Goal: Task Accomplishment & Management: Manage account settings

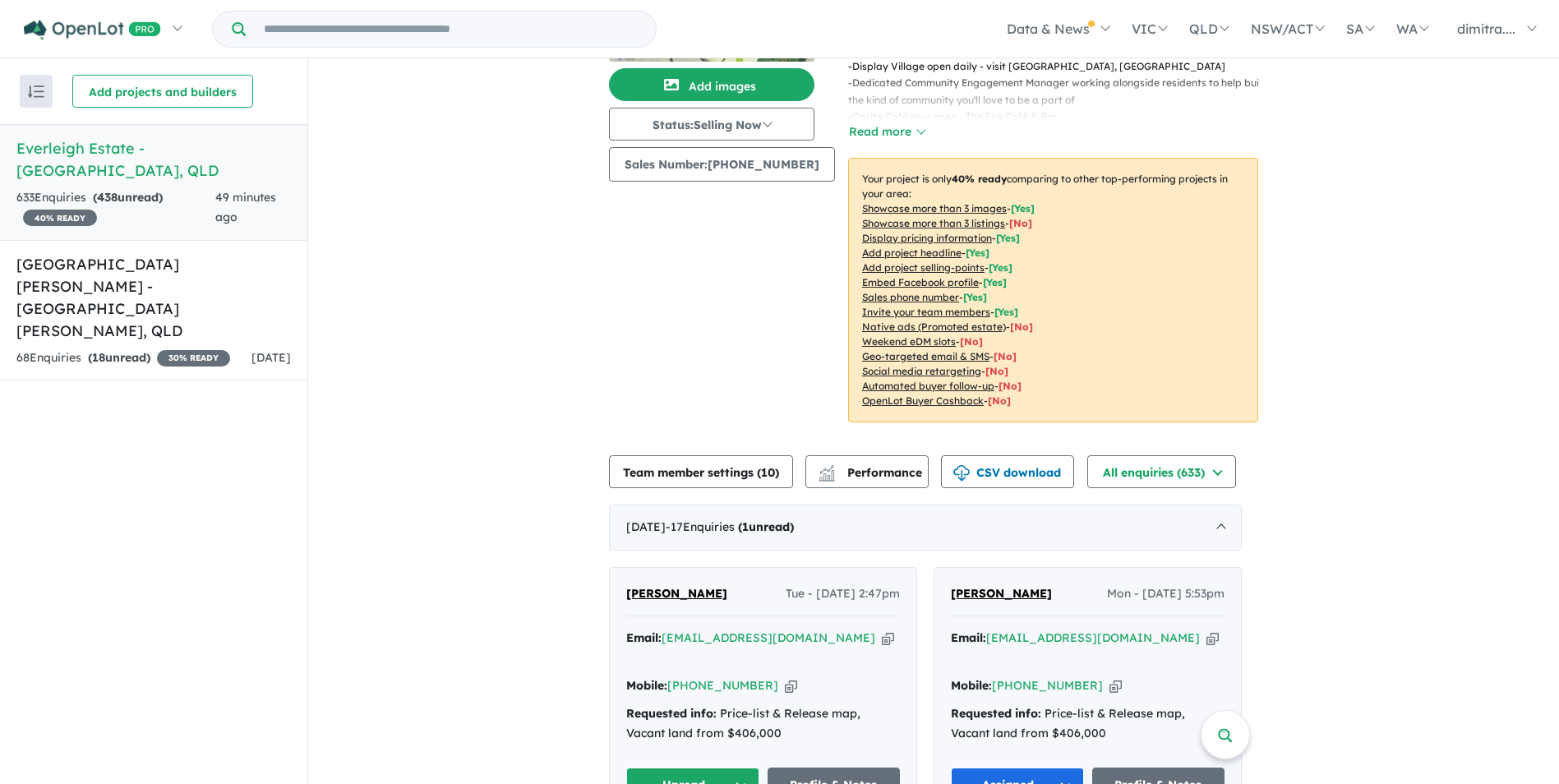
scroll to position [418, 0]
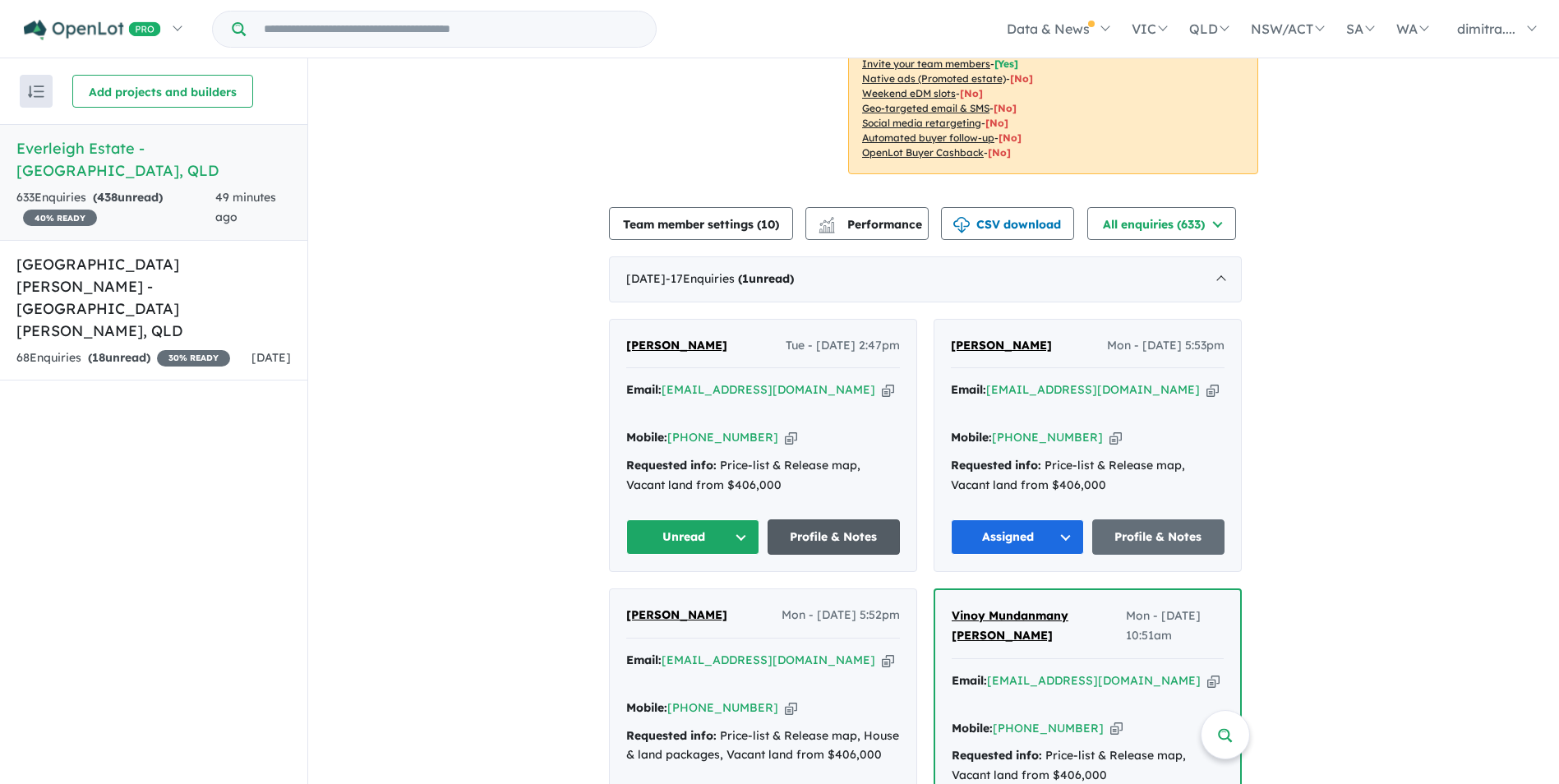
click at [830, 520] on link "Profile & Notes" at bounding box center [834, 537] width 133 height 35
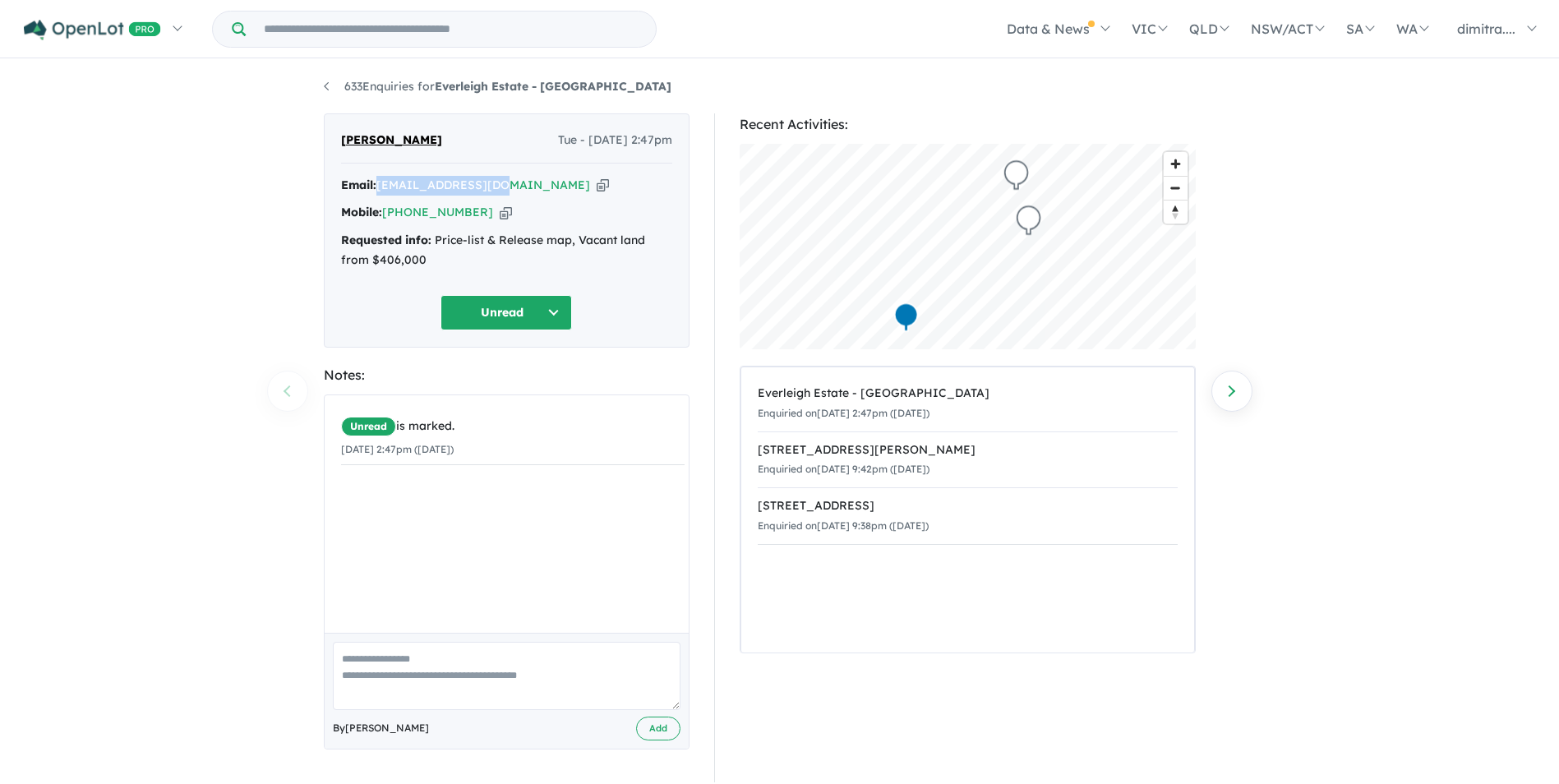
drag, startPoint x: 502, startPoint y: 184, endPoint x: 380, endPoint y: 184, distance: 122.0
click at [380, 184] on div "Email: [EMAIL_ADDRESS][DOMAIN_NAME] Copied!" at bounding box center [506, 186] width 331 height 20
drag, startPoint x: 380, startPoint y: 184, endPoint x: 414, endPoint y: 184, distance: 34.0
copy a%20Everleigh%20Estate%20-%20Greenbank"] "[EMAIL_ADDRESS][DOMAIN_NAME]"
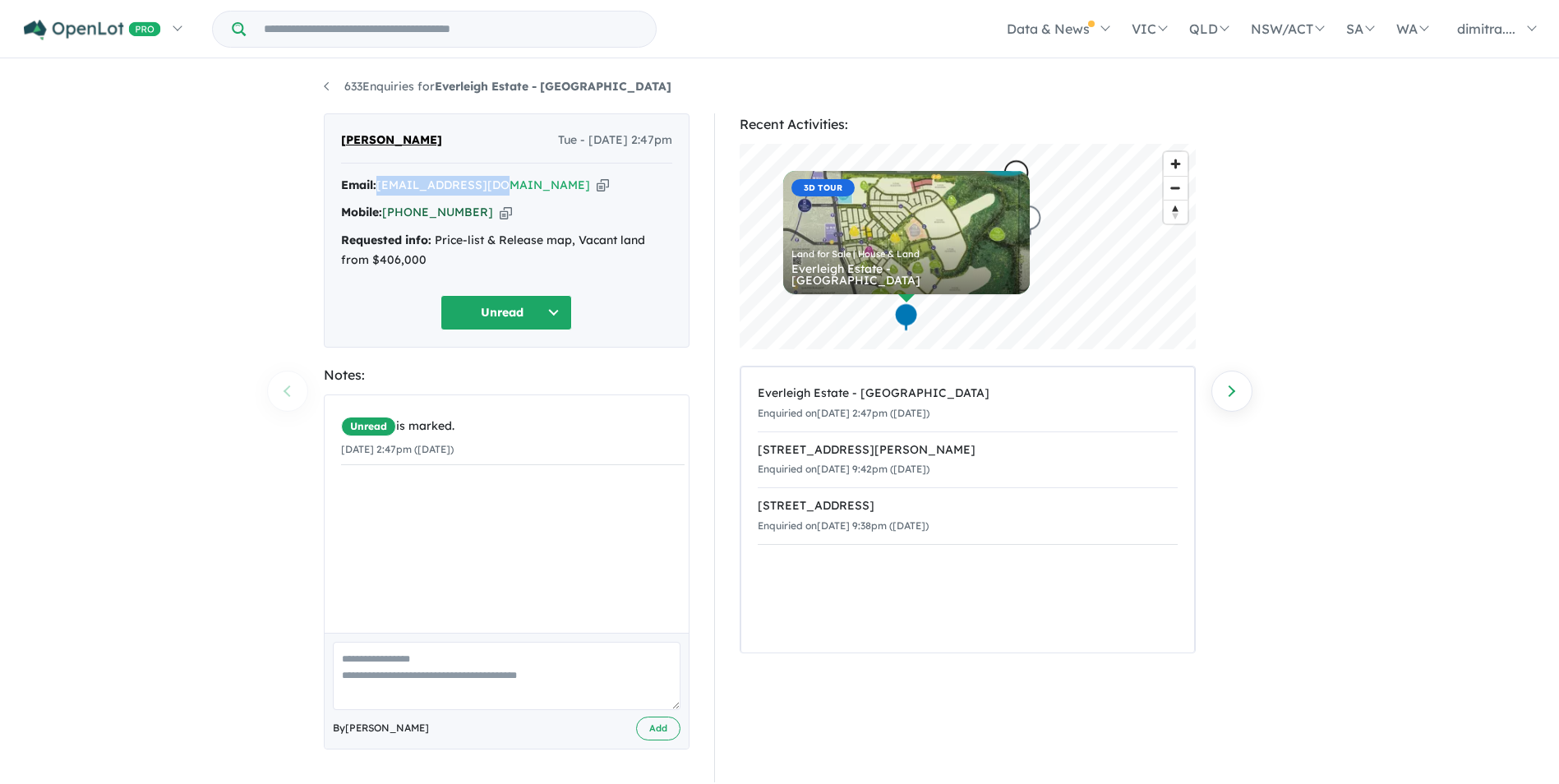
drag, startPoint x: 474, startPoint y: 212, endPoint x: 385, endPoint y: 211, distance: 89.0
click at [385, 211] on div "Mobile: +61 469 089 936 Copied!" at bounding box center [506, 213] width 331 height 20
drag, startPoint x: 385, startPoint y: 211, endPoint x: 409, endPoint y: 208, distance: 24.2
copy link "[PHONE_NUMBER]"
drag, startPoint x: 410, startPoint y: 142, endPoint x: 338, endPoint y: 145, distance: 72.1
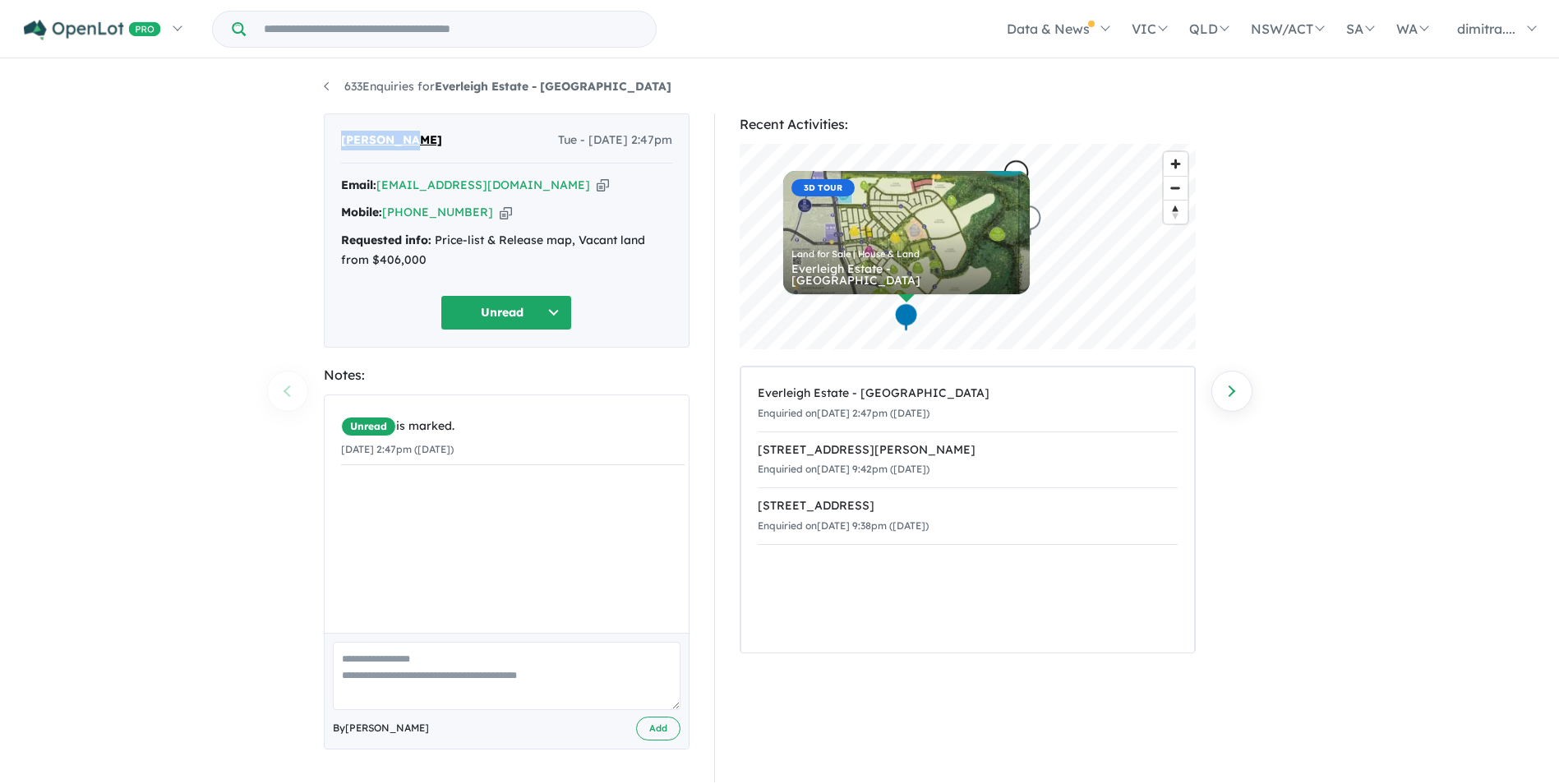
click at [338, 145] on div "Kim Nguyen Tue - 12/08/2025, 2:47pm Email: mylyca15@gmail.com Copied! Mobile: +…" at bounding box center [506, 231] width 366 height 234
drag, startPoint x: 338, startPoint y: 145, endPoint x: 402, endPoint y: 138, distance: 64.4
copy span "[PERSON_NAME]"
click at [492, 315] on button "Unread" at bounding box center [506, 312] width 132 height 35
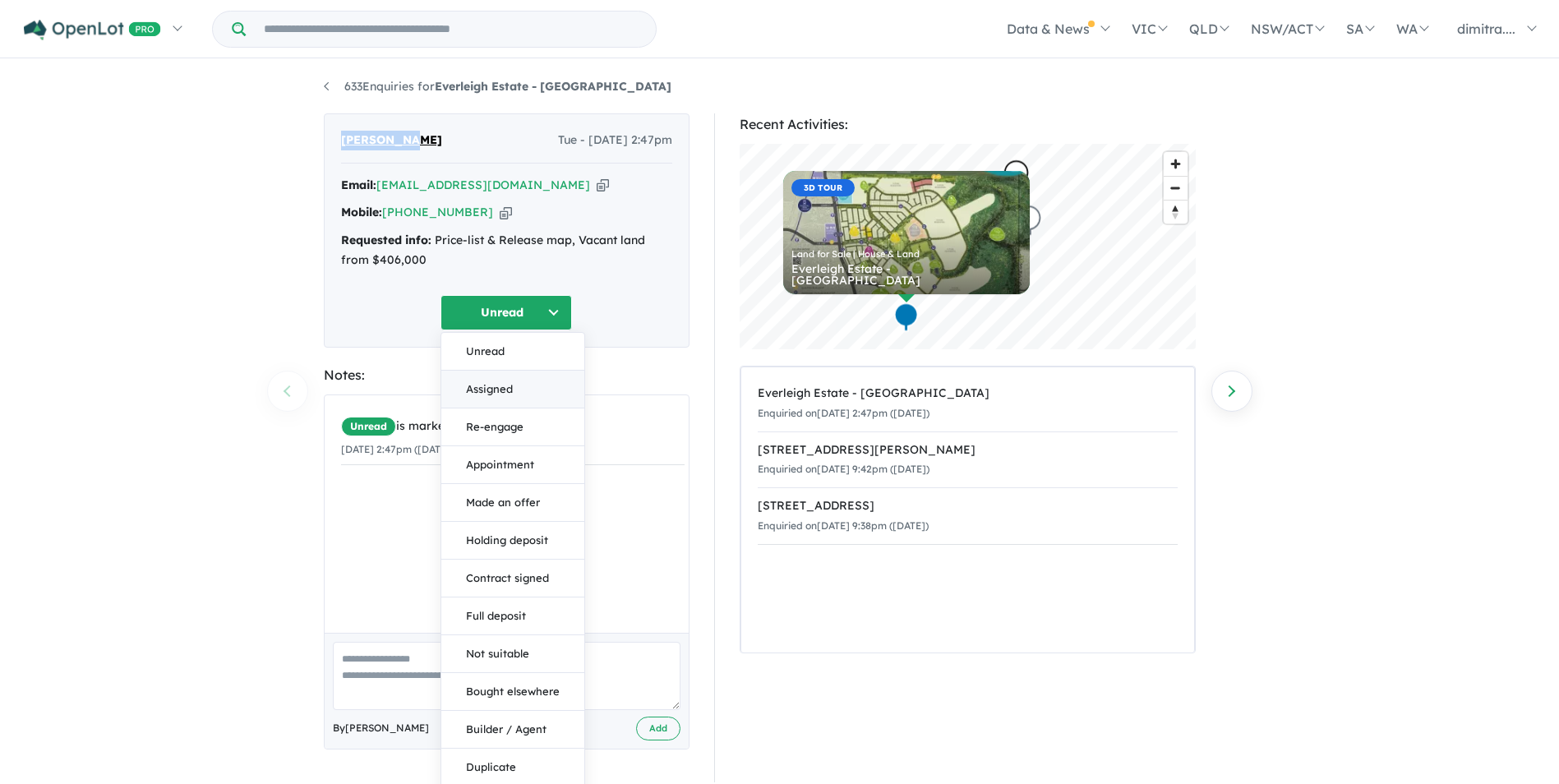
click at [515, 391] on button "Assigned" at bounding box center [513, 390] width 143 height 38
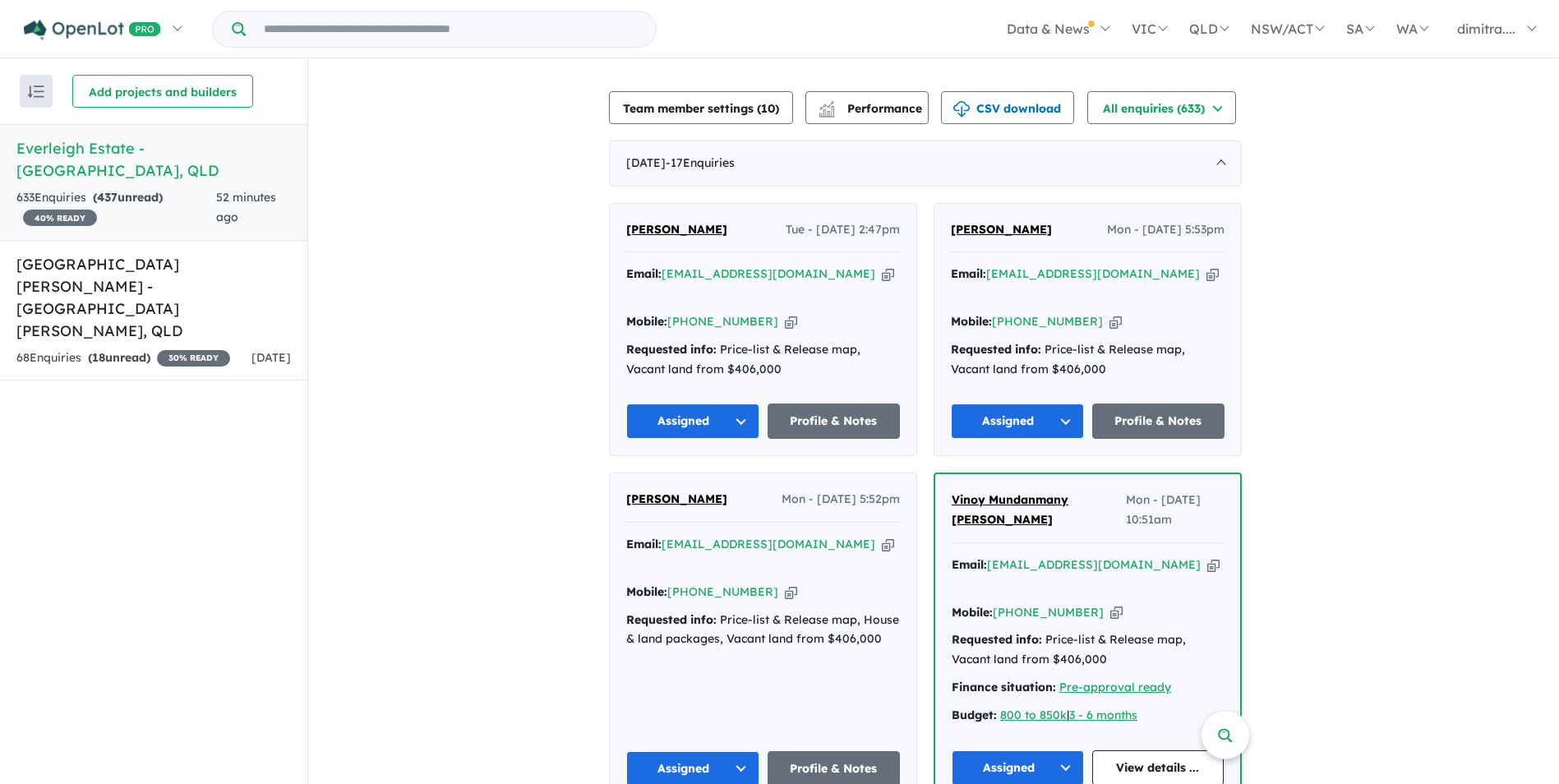
scroll to position [582, 0]
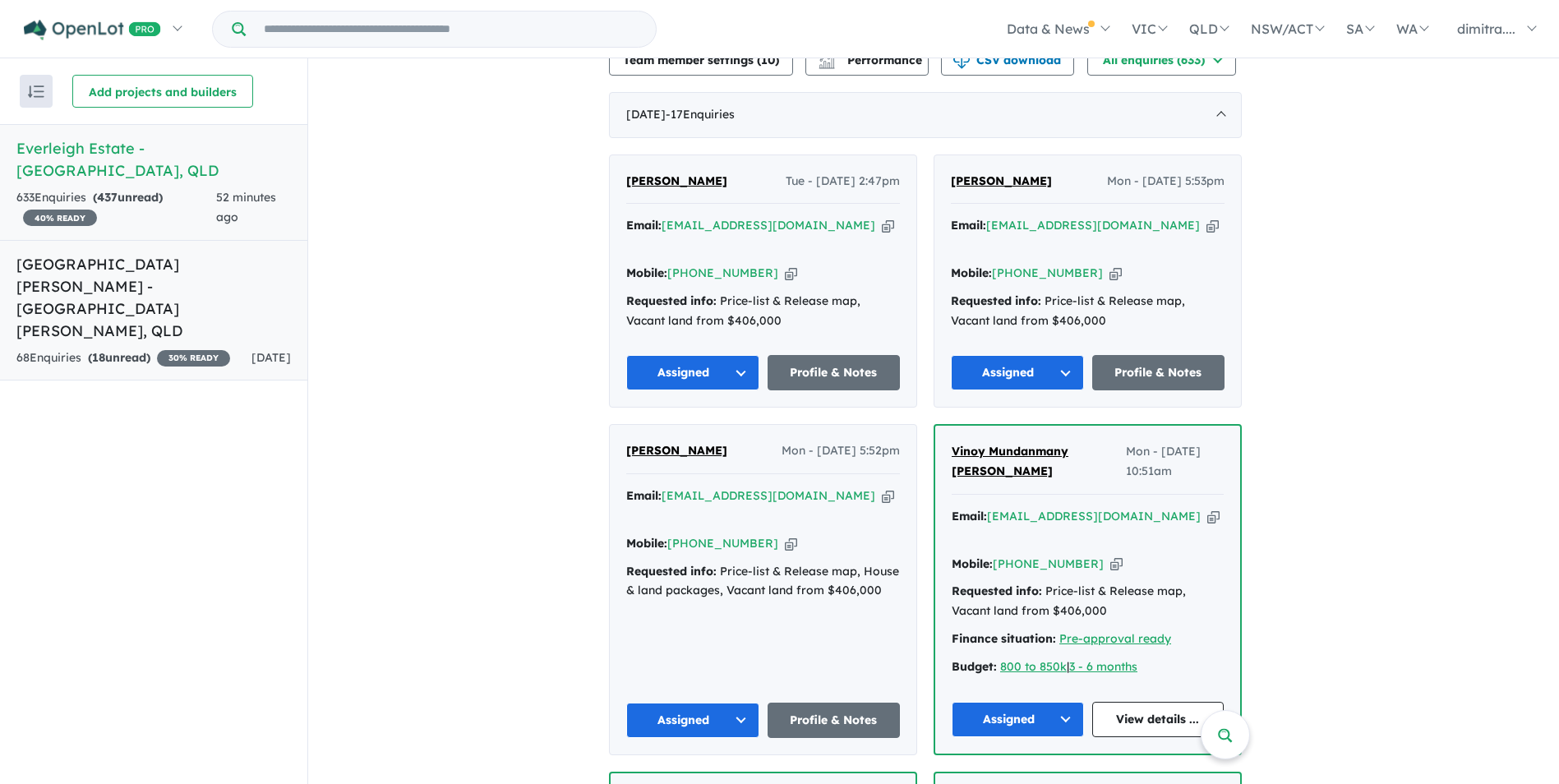
click at [175, 275] on link "[GEOGRAPHIC_DATA][PERSON_NAME] - [GEOGRAPHIC_DATA][PERSON_NAME] , [GEOGRAPHIC_D…" at bounding box center [153, 310] width 307 height 142
